Goal: Task Accomplishment & Management: Complete application form

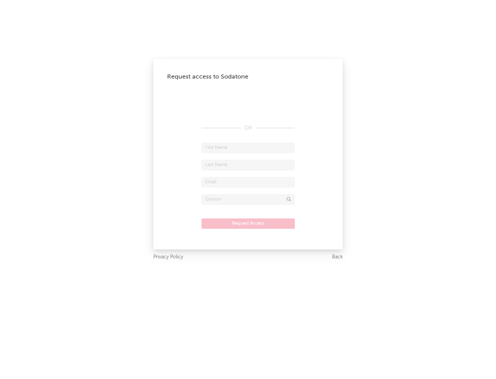
click at [248, 147] on input "text" at bounding box center [247, 148] width 93 height 10
type input "[PERSON_NAME]"
click at [248, 165] on input "text" at bounding box center [247, 165] width 93 height 10
type input "[PERSON_NAME]"
click at [248, 182] on input "text" at bounding box center [247, 182] width 93 height 10
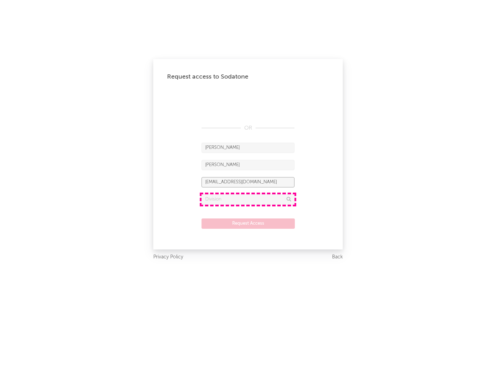
type input "[EMAIL_ADDRESS][DOMAIN_NAME]"
click at [248, 199] on input "text" at bounding box center [247, 199] width 93 height 10
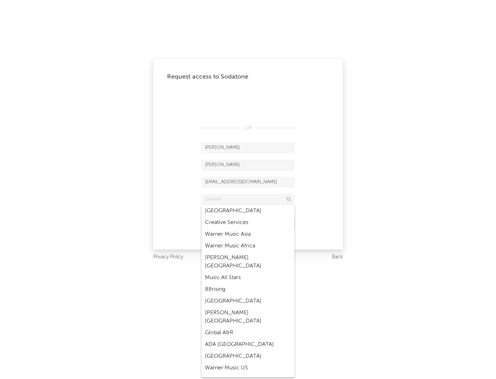
click at [248, 272] on div "Music All Stars" at bounding box center [247, 278] width 93 height 12
type input "Music All Stars"
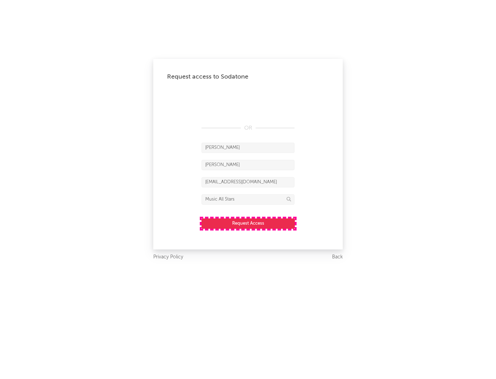
click at [248, 223] on button "Request Access" at bounding box center [247, 223] width 93 height 10
